Goal: Task Accomplishment & Management: Complete application form

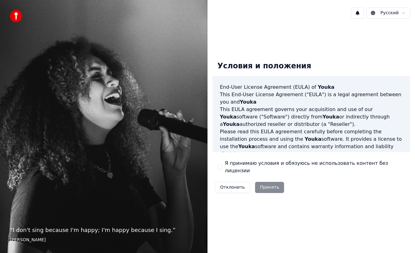
click at [266, 183] on div "Отклонить Принять" at bounding box center [249, 187] width 74 height 16
click at [221, 167] on button "Я принимаю условия и обязуюсь не использовать контент без лицензии" at bounding box center [219, 166] width 5 height 5
click at [266, 182] on button "Принять" at bounding box center [269, 187] width 29 height 11
